Goal: Task Accomplishment & Management: Use online tool/utility

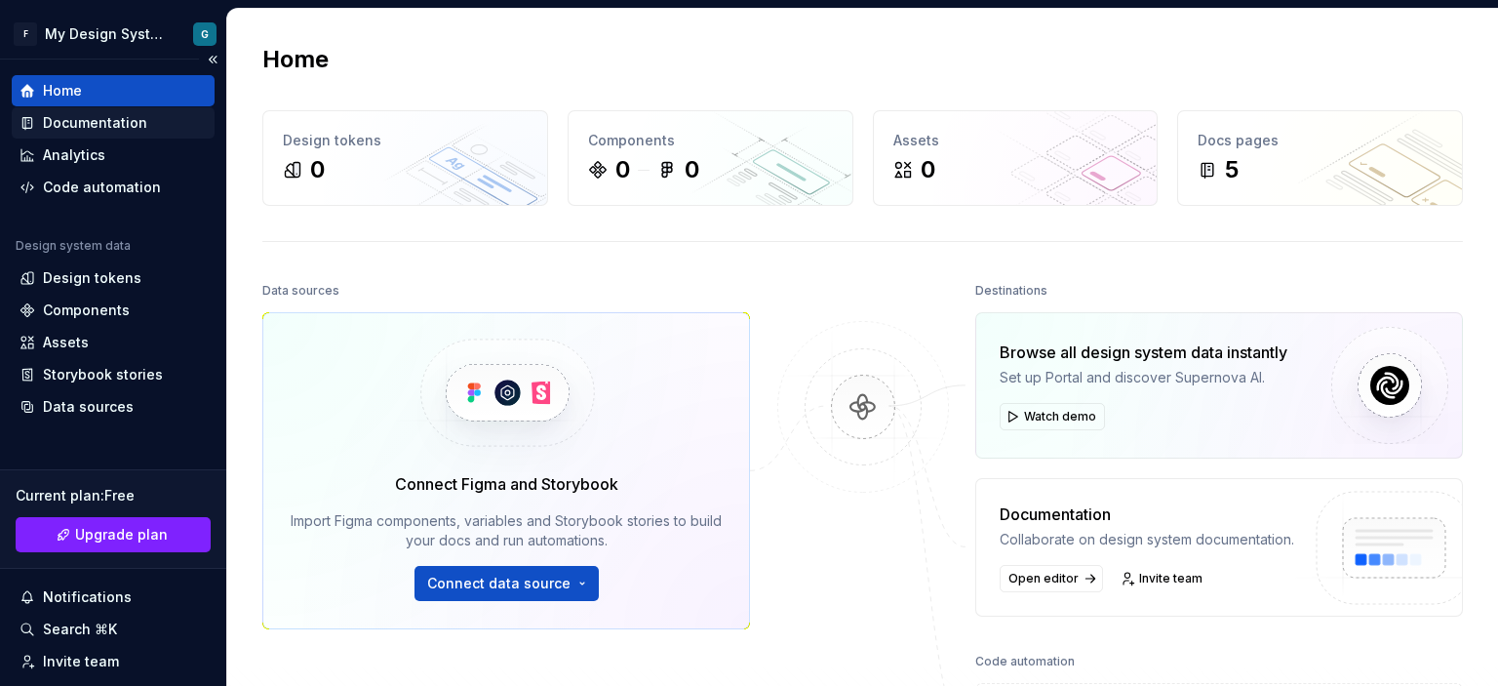
click at [132, 127] on div "Documentation" at bounding box center [95, 123] width 104 height 20
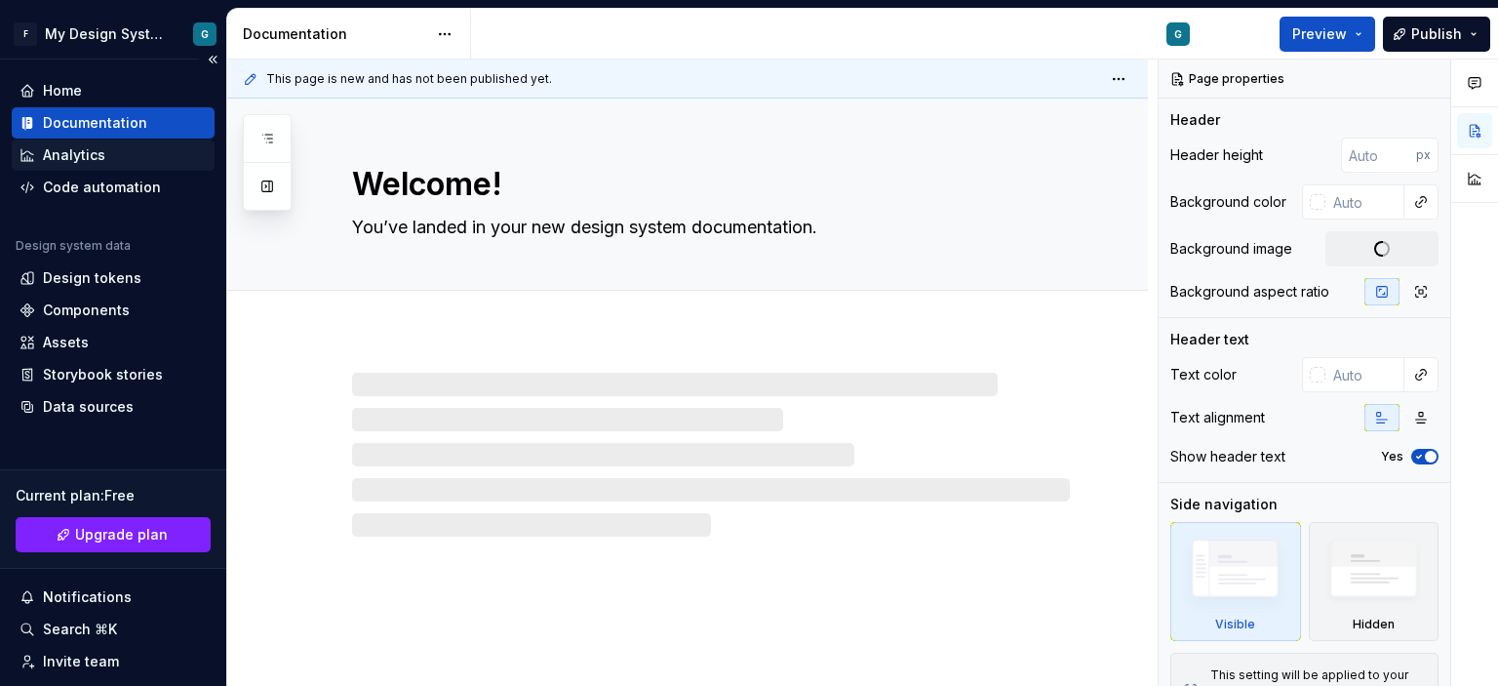
click at [90, 159] on div "Analytics" at bounding box center [74, 155] width 62 height 20
type textarea "*"
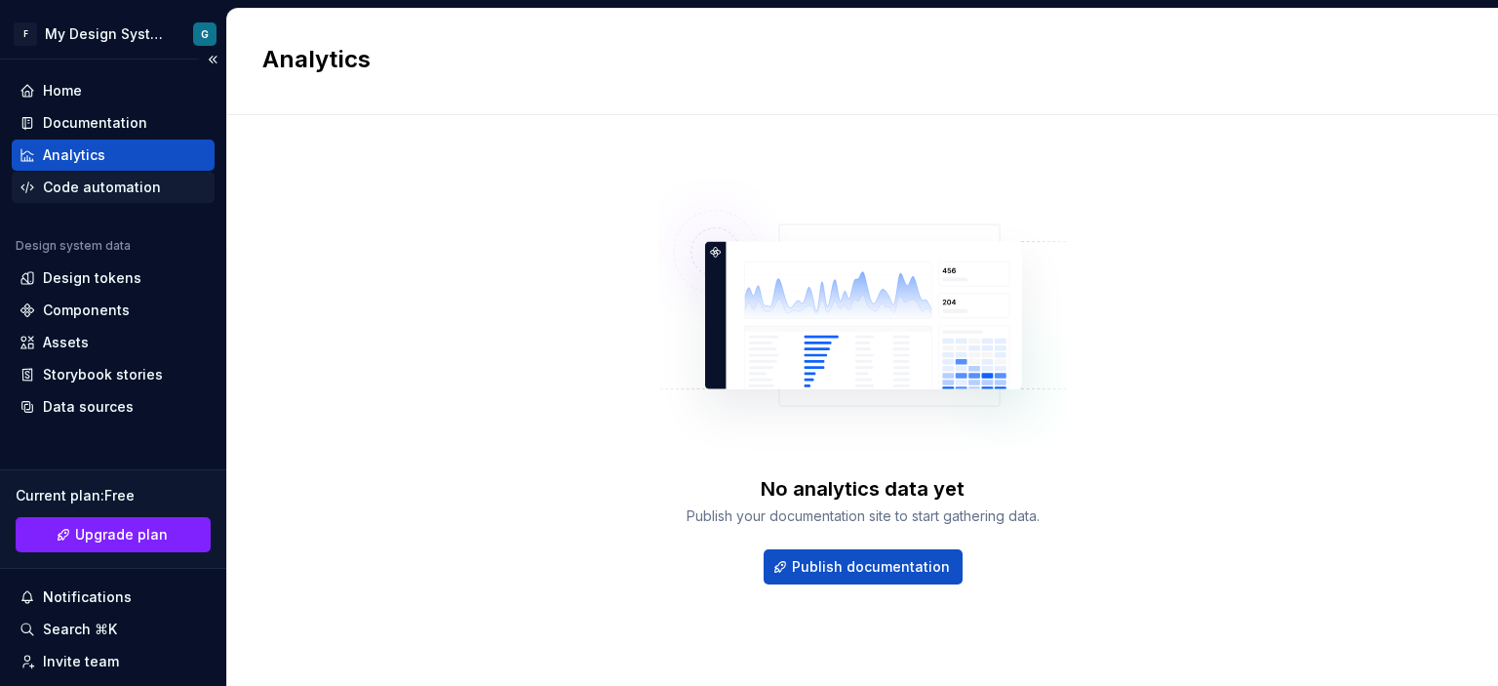
click at [90, 188] on div "Code automation" at bounding box center [102, 187] width 118 height 20
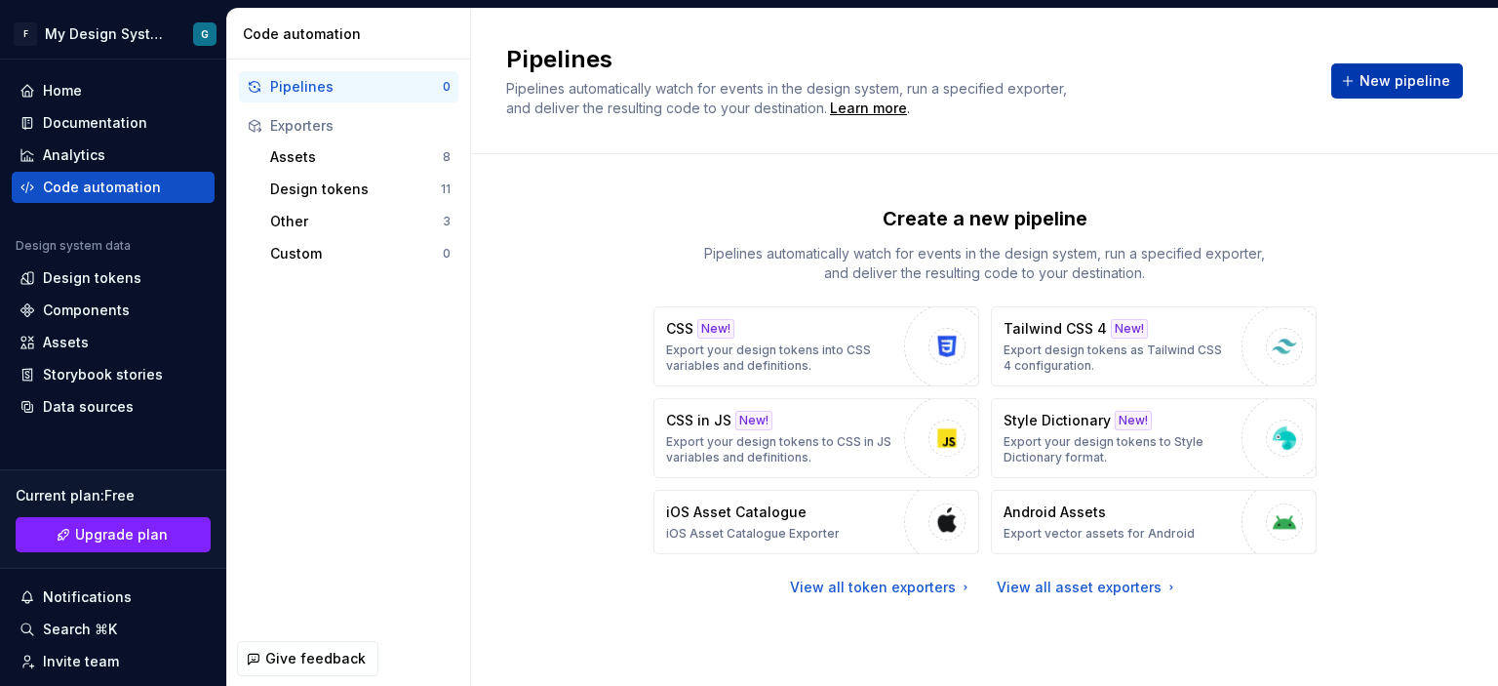
click at [1367, 69] on button "New pipeline" at bounding box center [1397, 80] width 132 height 35
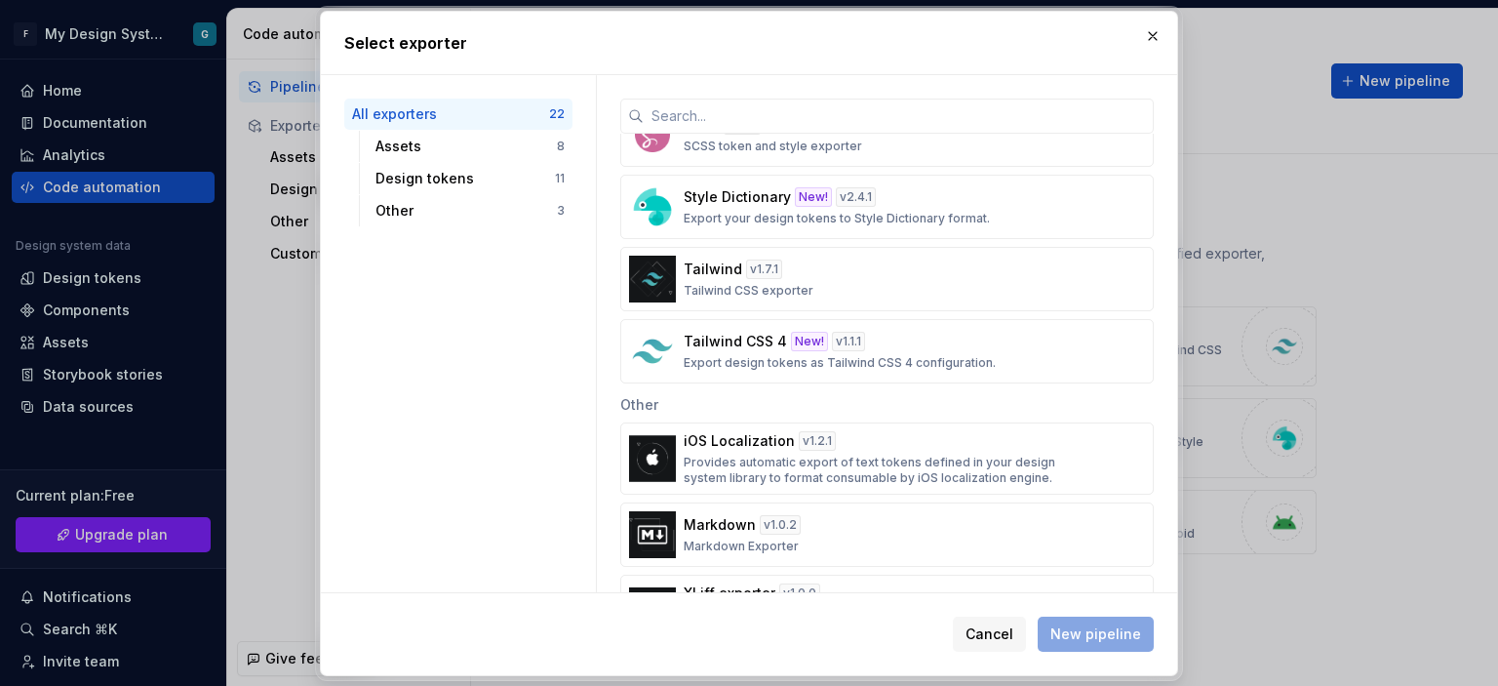
scroll to position [1260, 0]
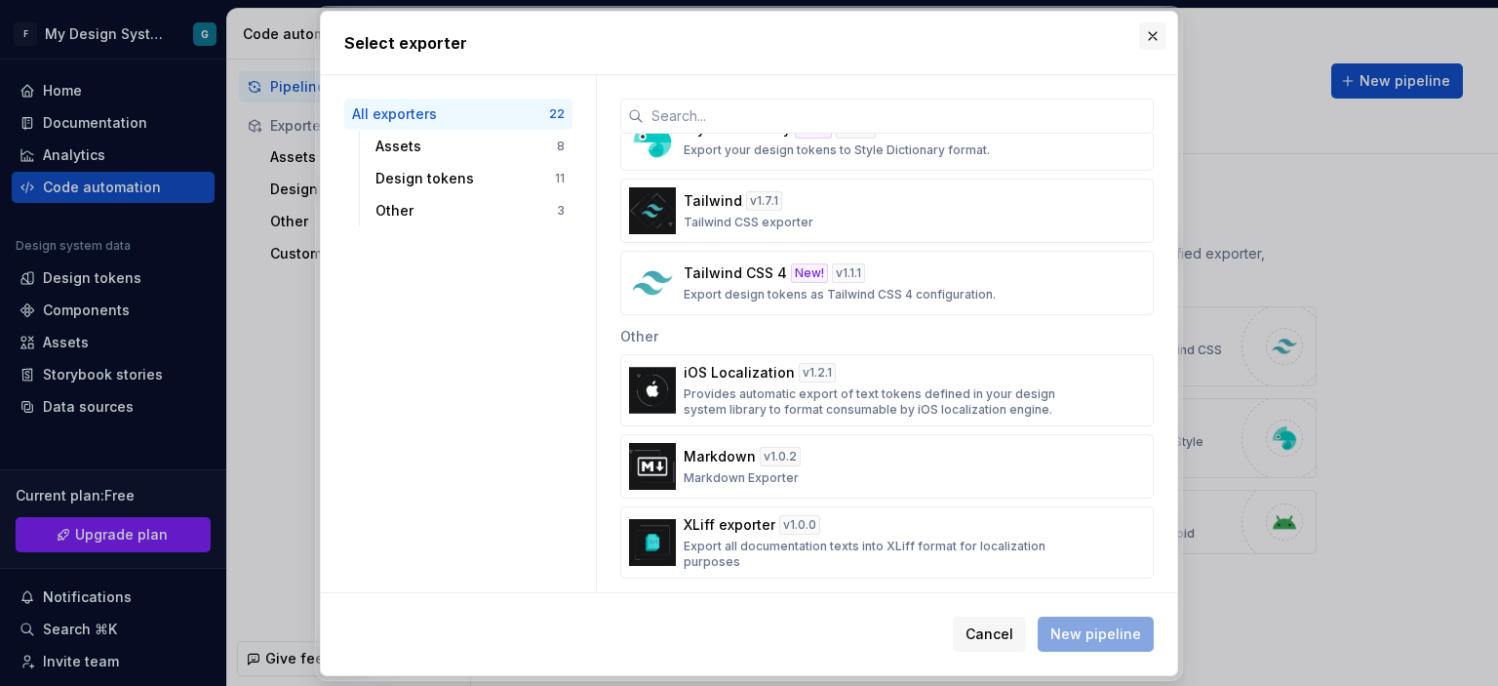
click at [1149, 34] on button "button" at bounding box center [1152, 35] width 27 height 27
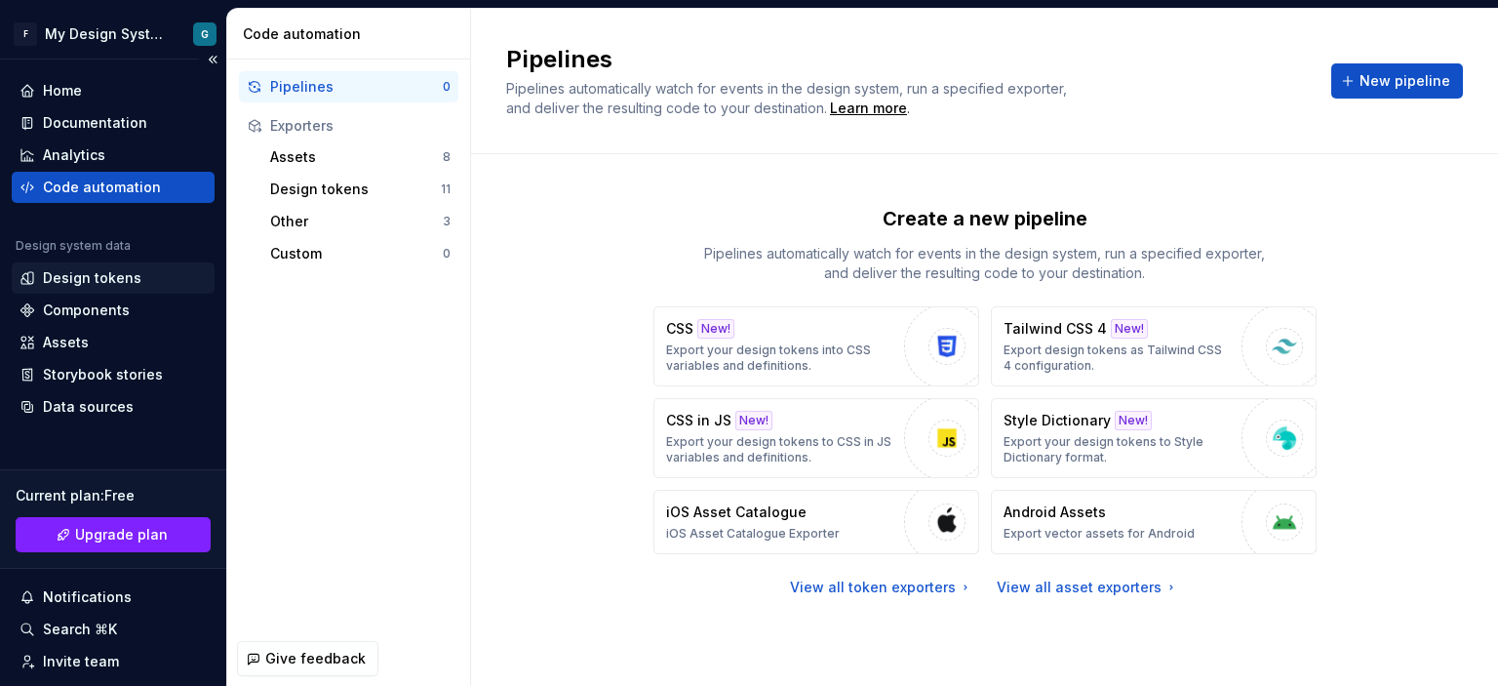
click at [93, 265] on div "Design tokens" at bounding box center [113, 277] width 203 height 31
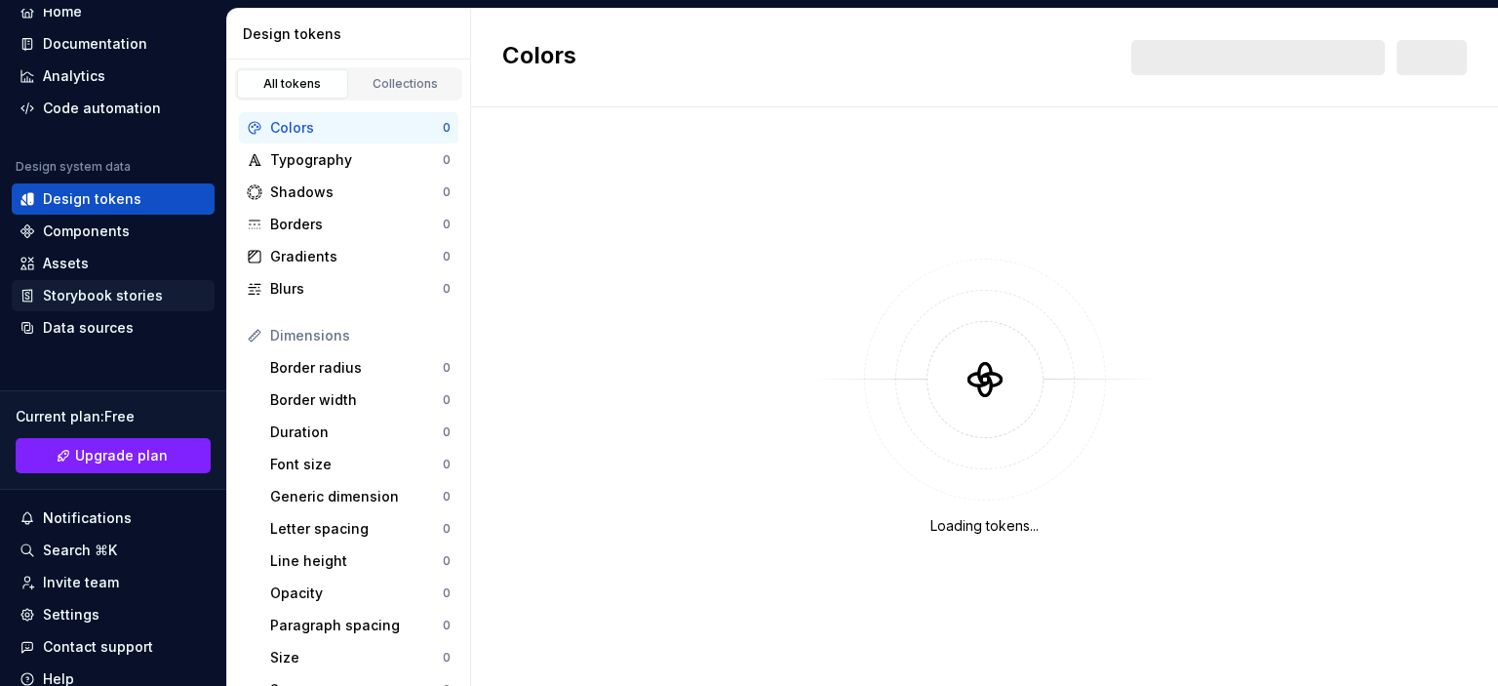
scroll to position [154, 0]
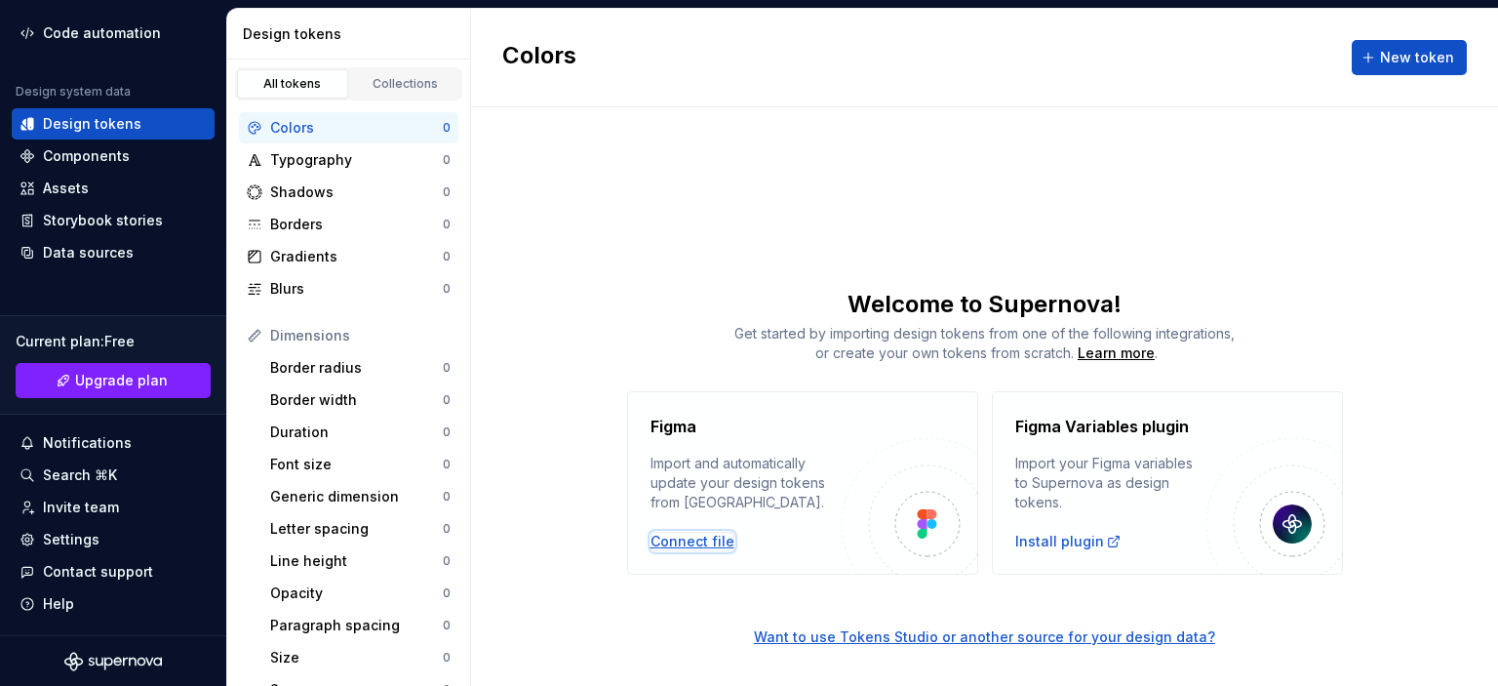
click at [679, 545] on div "Connect file" at bounding box center [692, 541] width 84 height 20
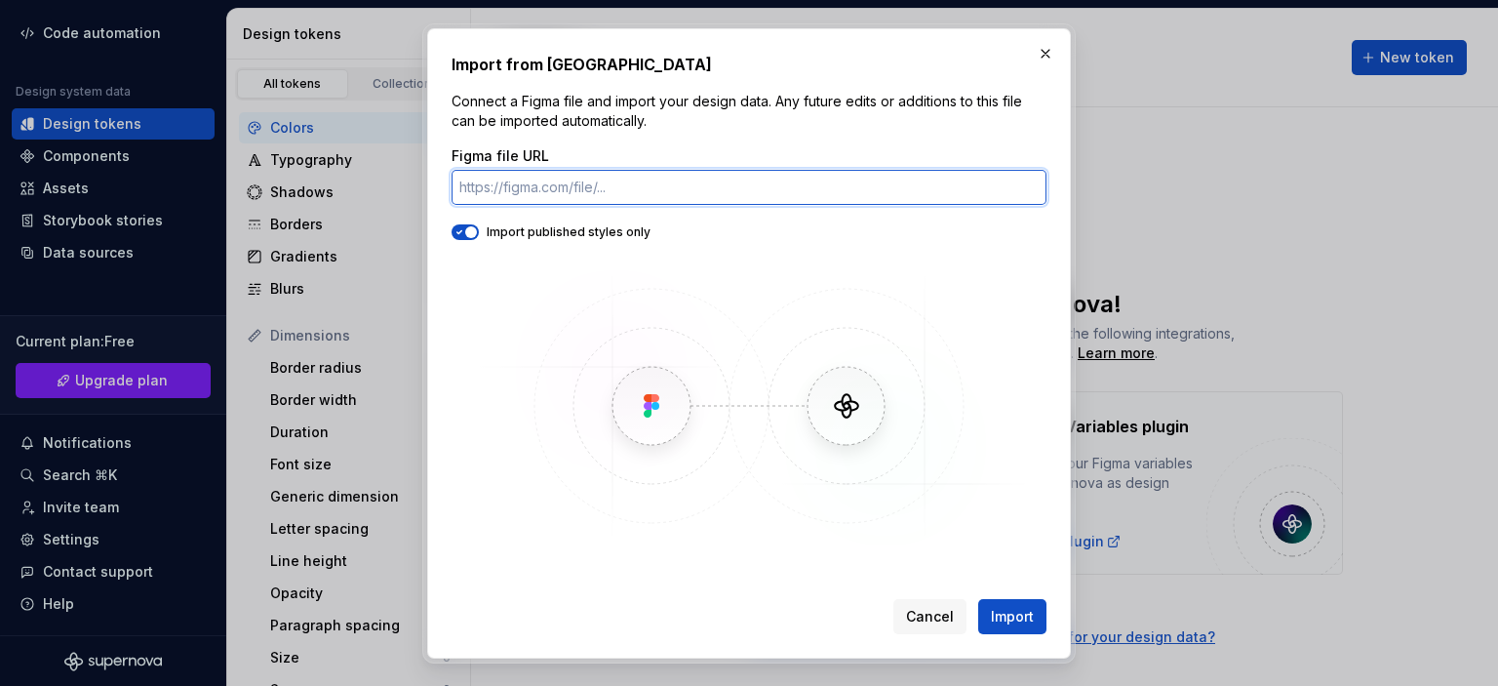
click at [511, 172] on input "Figma file URL" at bounding box center [748, 187] width 595 height 35
paste input "[URL][DOMAIN_NAME]"
type input "[URL][DOMAIN_NAME]"
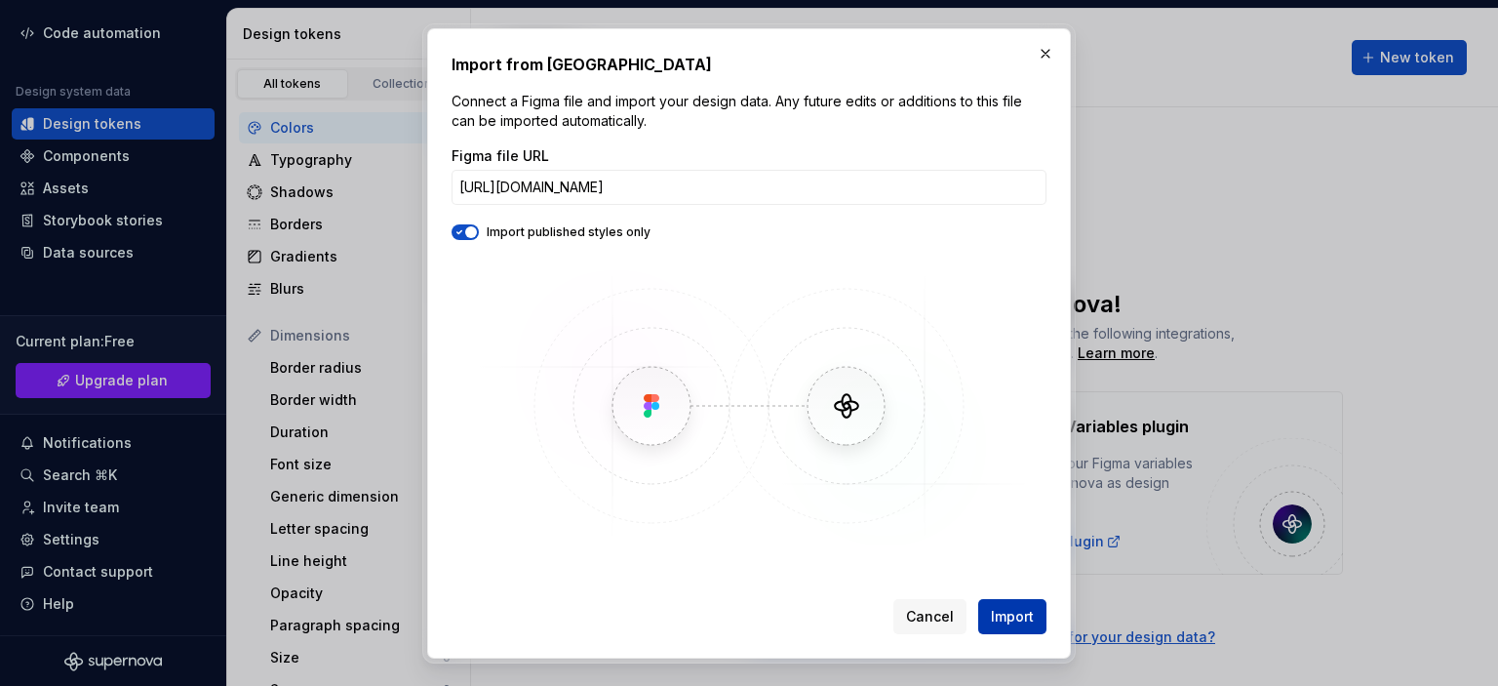
click at [1007, 615] on span "Import" at bounding box center [1012, 617] width 43 height 20
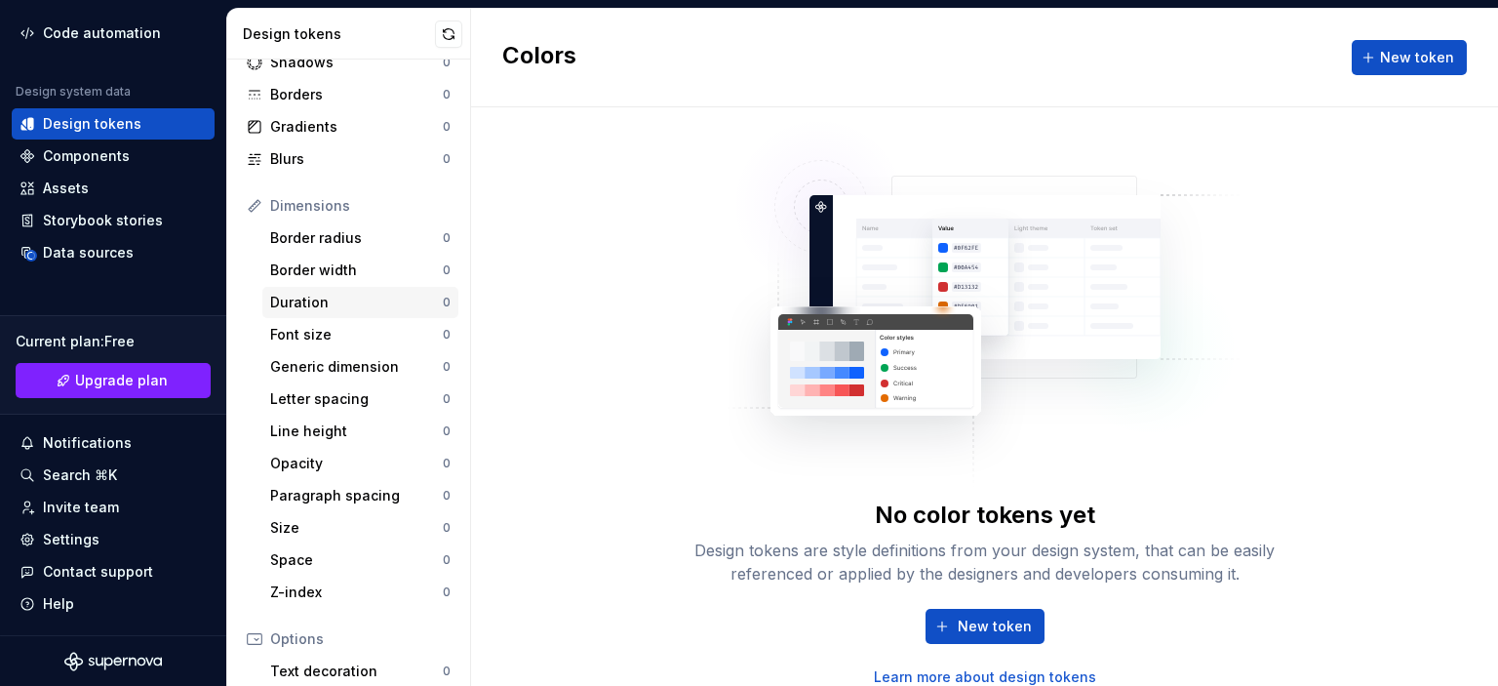
scroll to position [0, 0]
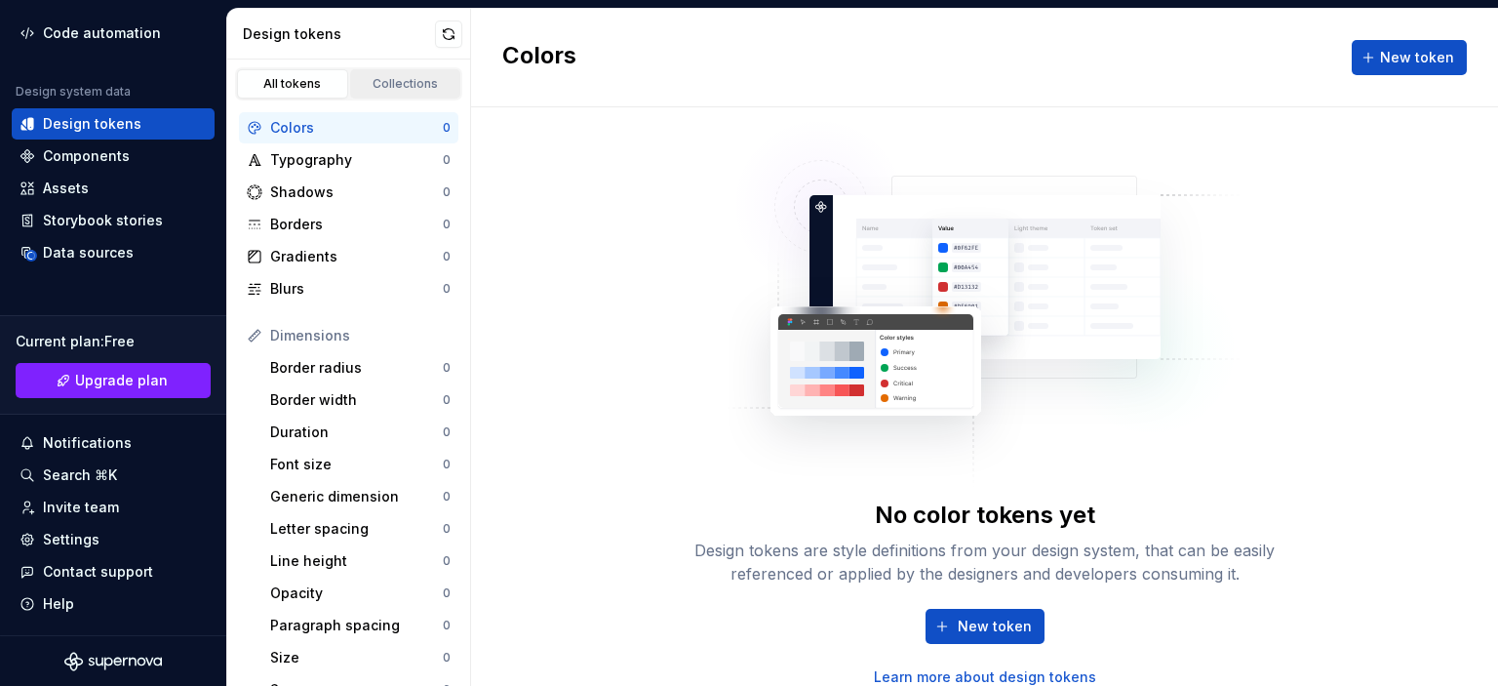
click at [369, 83] on div "Collections" at bounding box center [406, 84] width 98 height 16
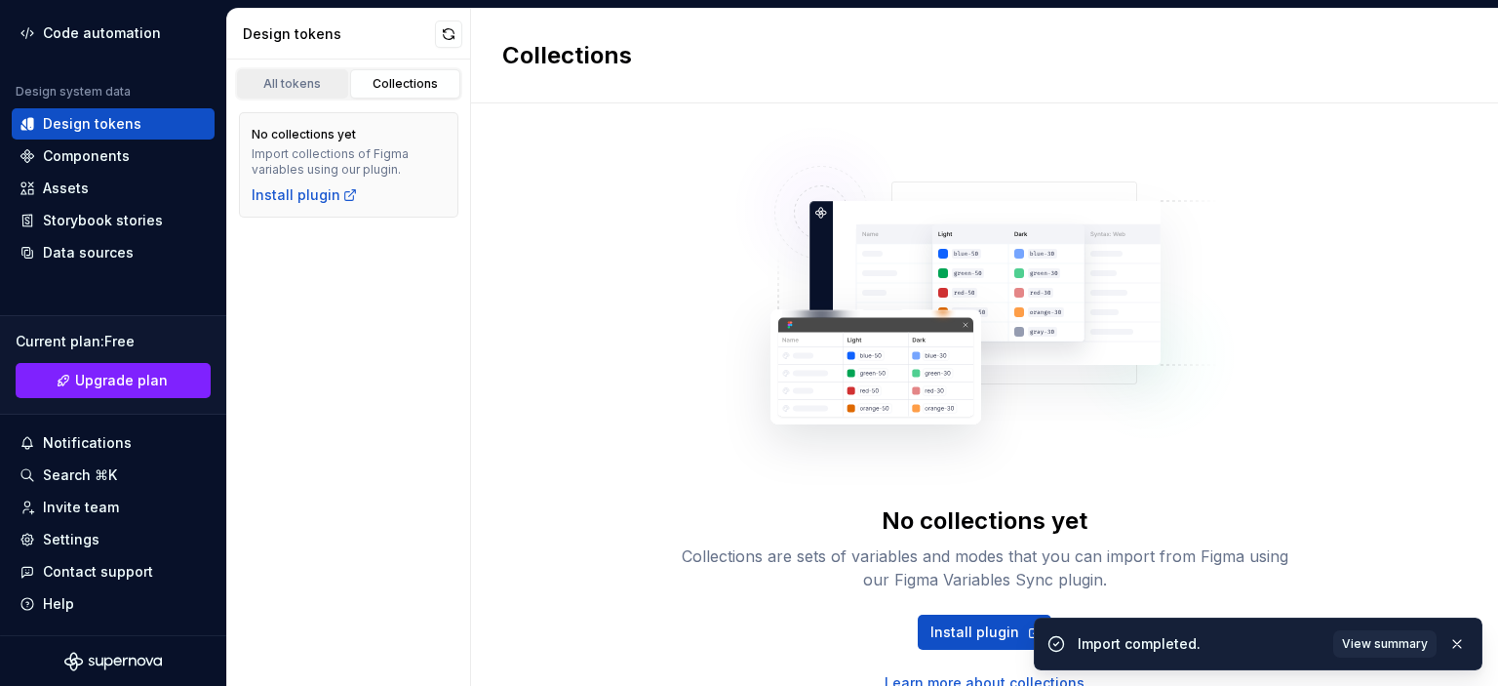
click at [291, 76] on div "All tokens" at bounding box center [293, 84] width 98 height 16
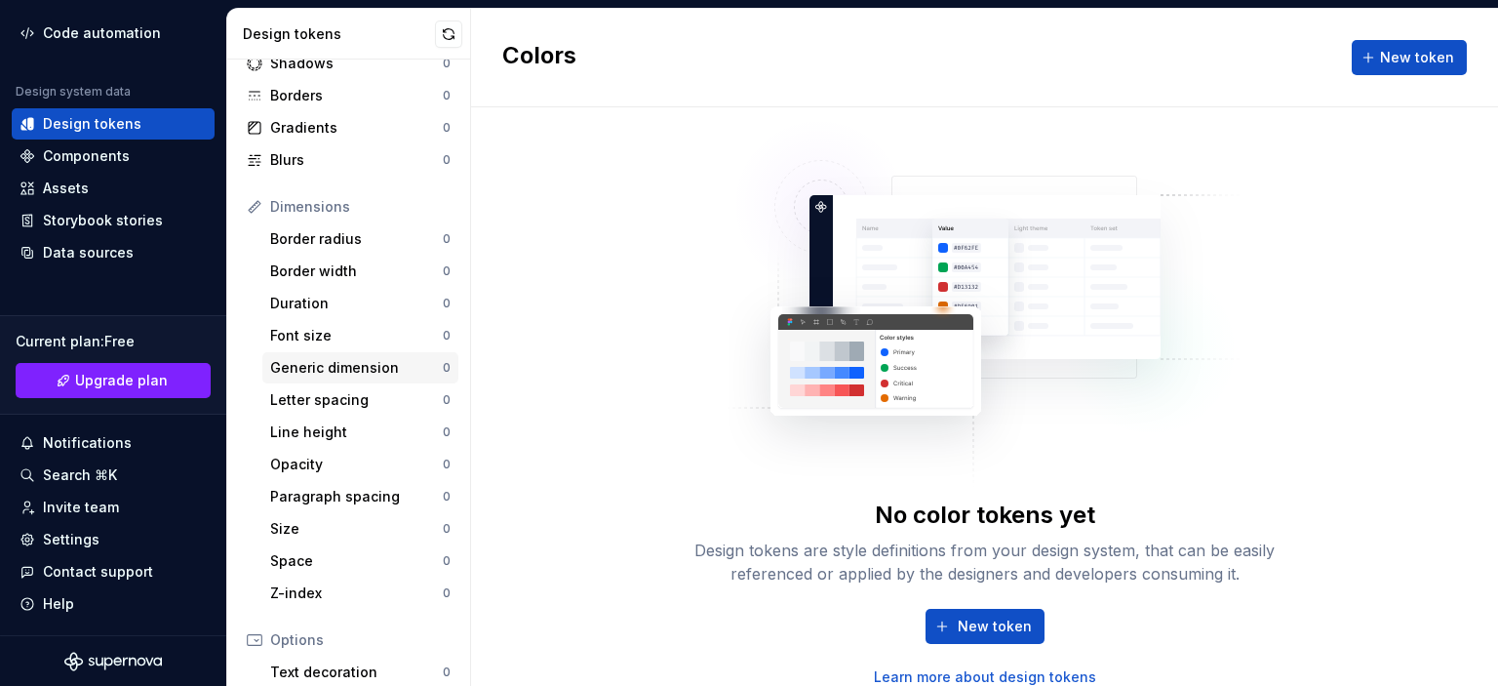
scroll to position [381, 0]
